Goal: Navigation & Orientation: Understand site structure

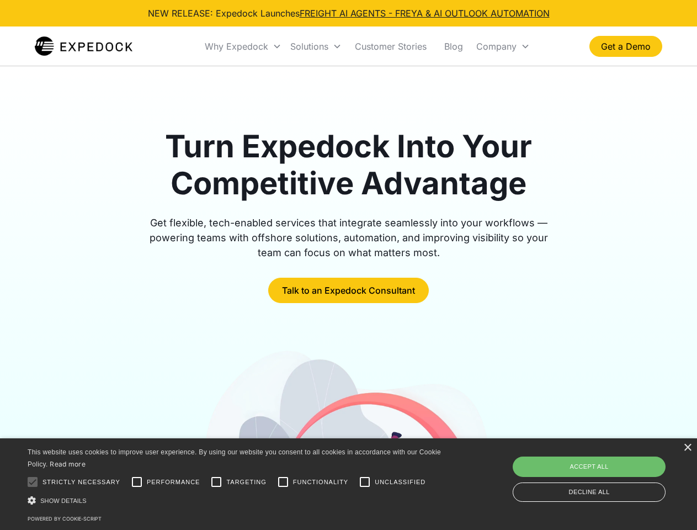
click at [243, 46] on div "Why Expedock" at bounding box center [236, 46] width 63 height 11
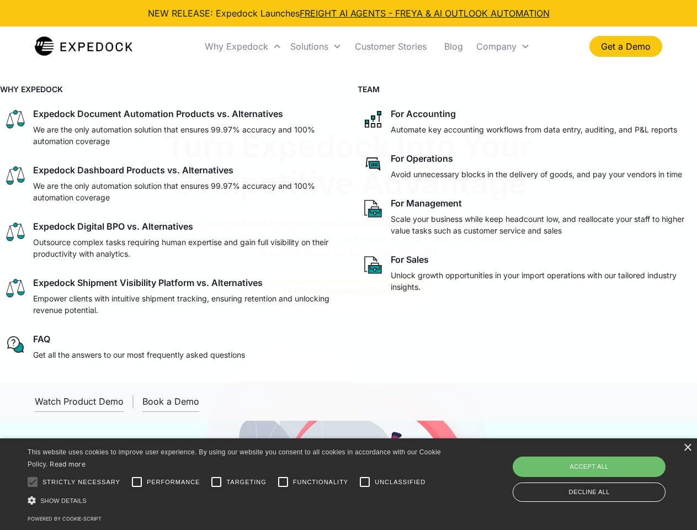
click at [316, 46] on div "Solutions" at bounding box center [309, 46] width 38 height 11
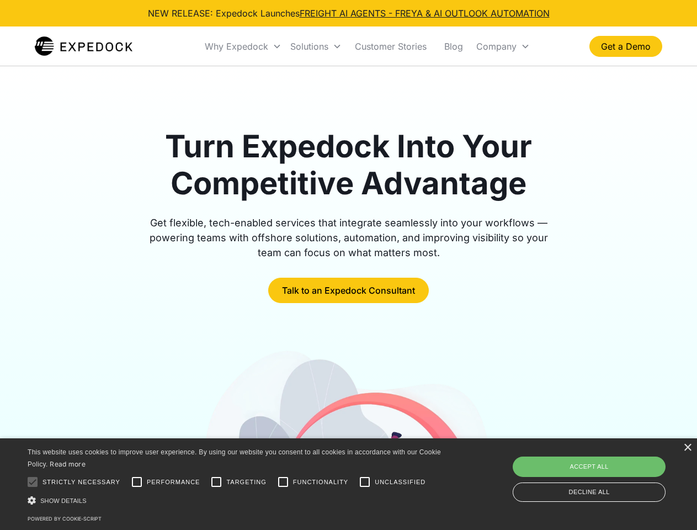
click at [503, 46] on div "Company" at bounding box center [496, 46] width 40 height 11
click at [33, 482] on div at bounding box center [33, 482] width 22 height 22
click at [137, 482] on input "Performance" at bounding box center [137, 482] width 22 height 22
checkbox input "true"
click at [216, 482] on input "Targeting" at bounding box center [216, 482] width 22 height 22
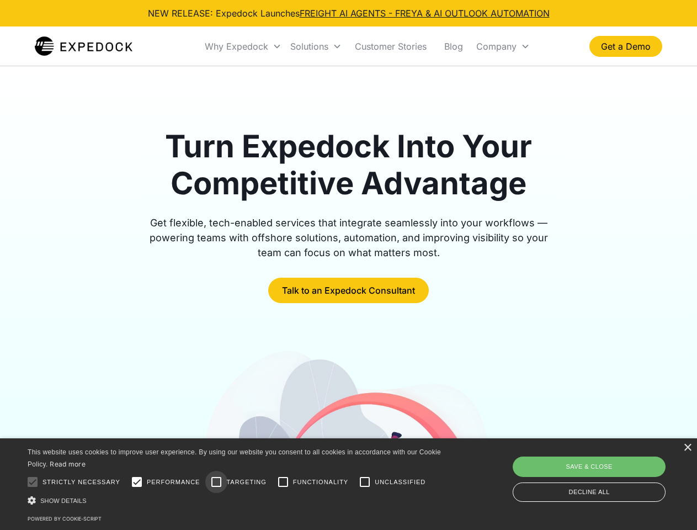
checkbox input "true"
click at [283, 482] on input "Functionality" at bounding box center [283, 482] width 22 height 22
checkbox input "true"
click at [365, 482] on input "Unclassified" at bounding box center [365, 482] width 22 height 22
checkbox input "true"
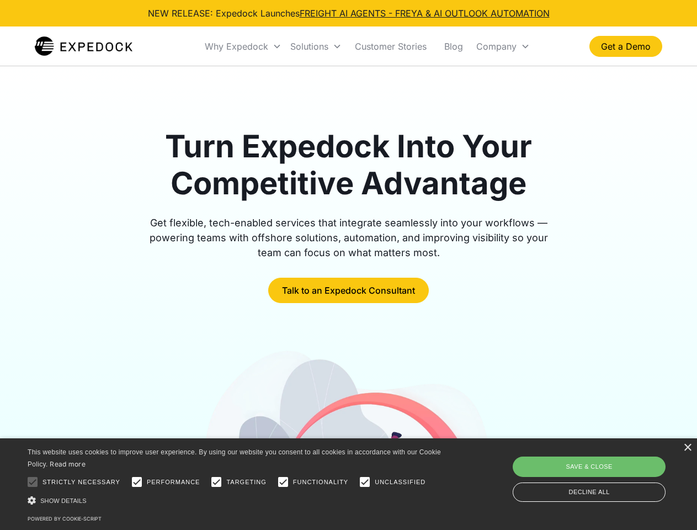
click at [236, 500] on div "Show details Hide details" at bounding box center [236, 501] width 417 height 12
